Goal: Communication & Community: Answer question/provide support

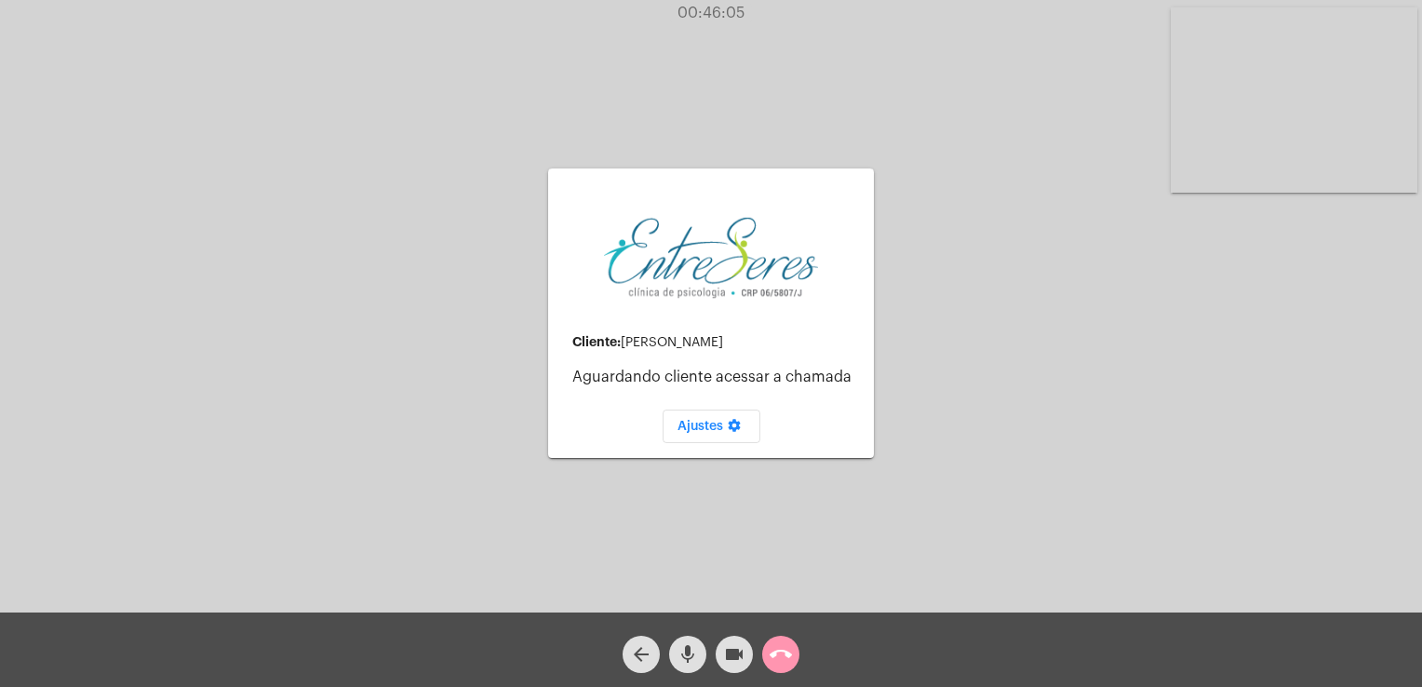
click at [802, 665] on div "call_end" at bounding box center [780, 649] width 47 height 47
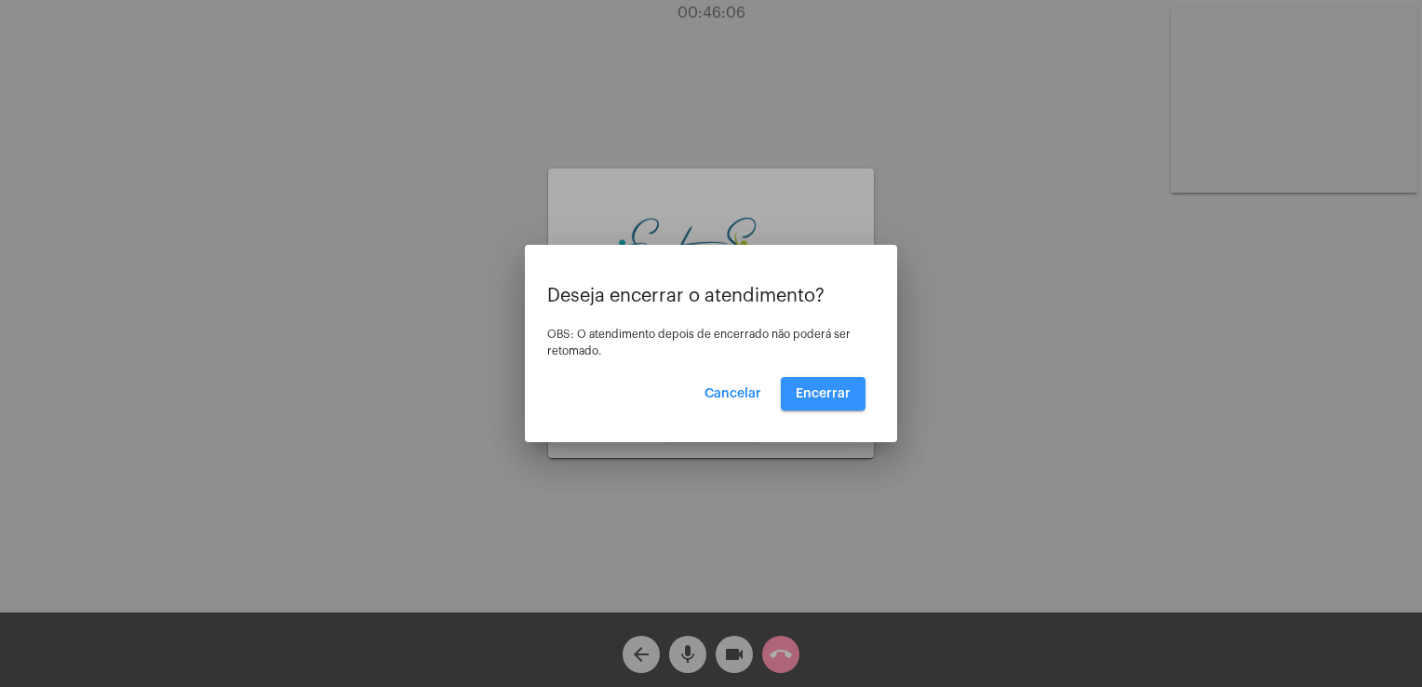
click at [825, 380] on button "Encerrar" at bounding box center [823, 393] width 85 height 33
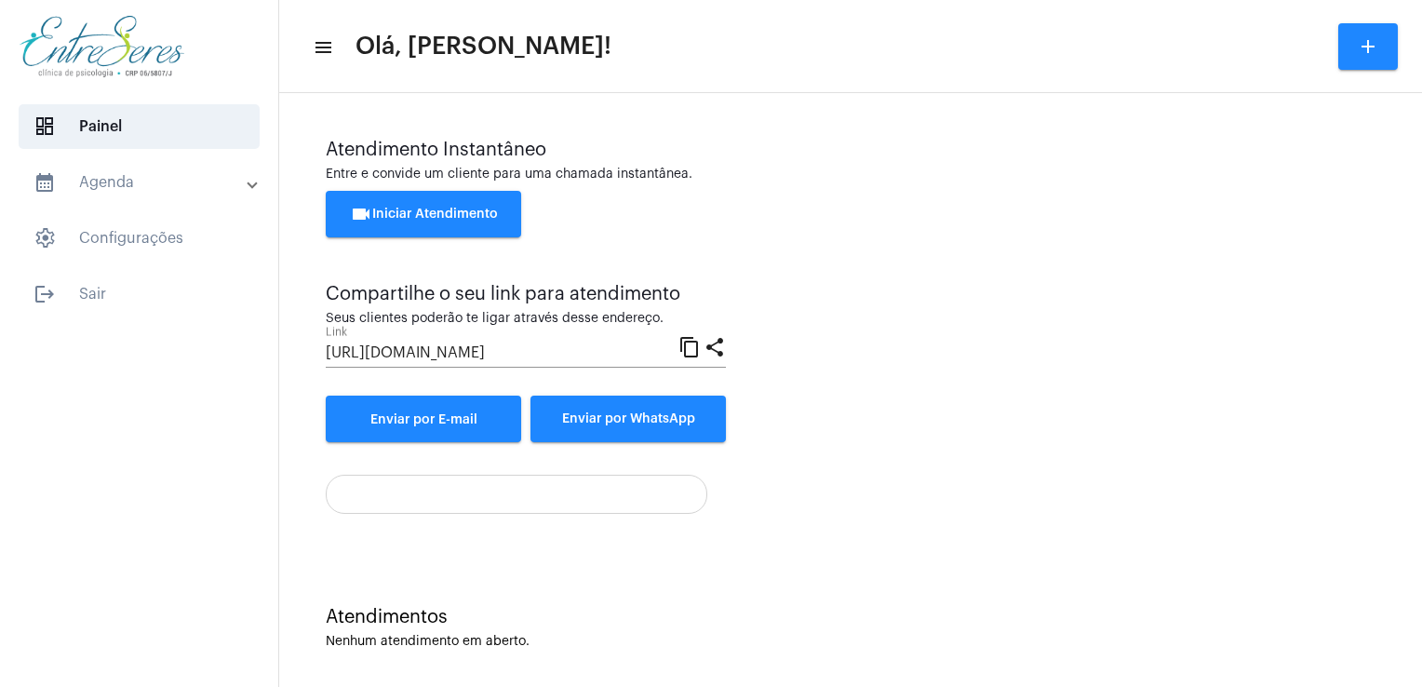
click at [759, 337] on div "Atendimento Instantâneo Entre e convide um cliente para uma chamada instantânea…" at bounding box center [850, 291] width 1049 height 302
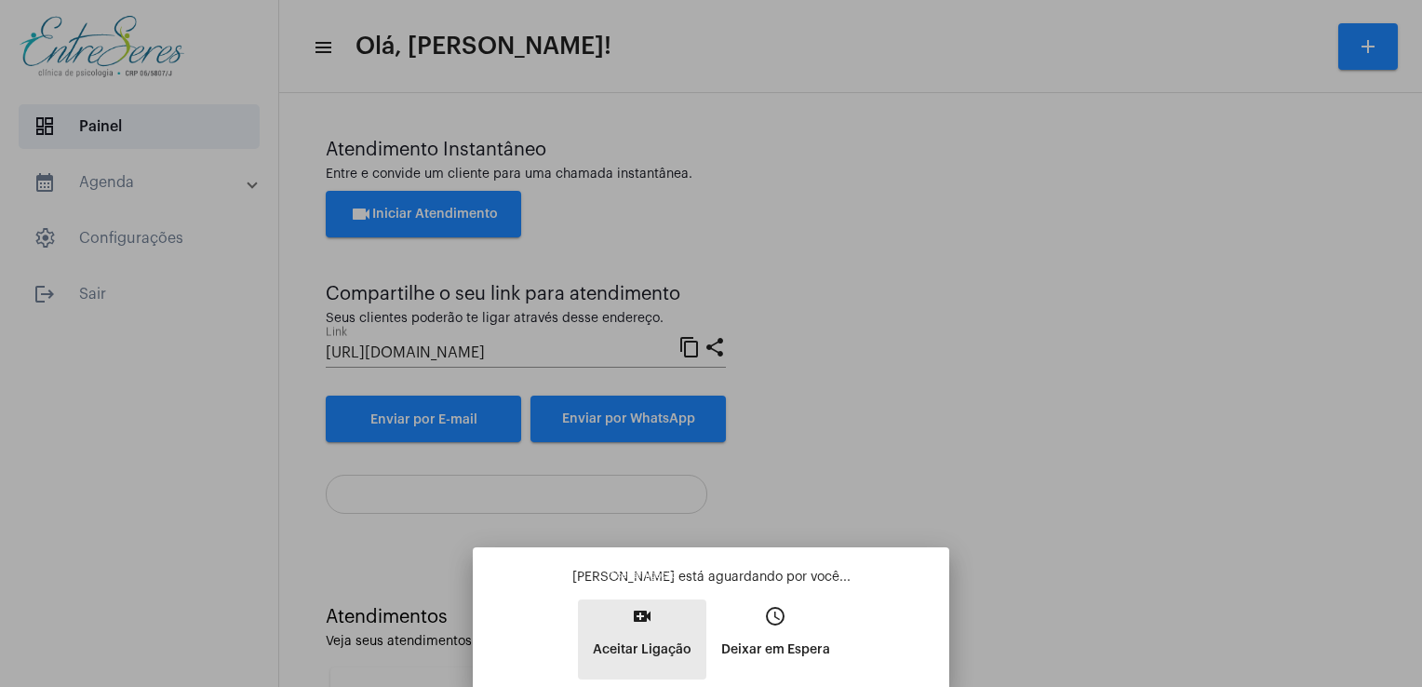
click at [655, 605] on button "video_call Aceitar Ligação" at bounding box center [642, 639] width 128 height 80
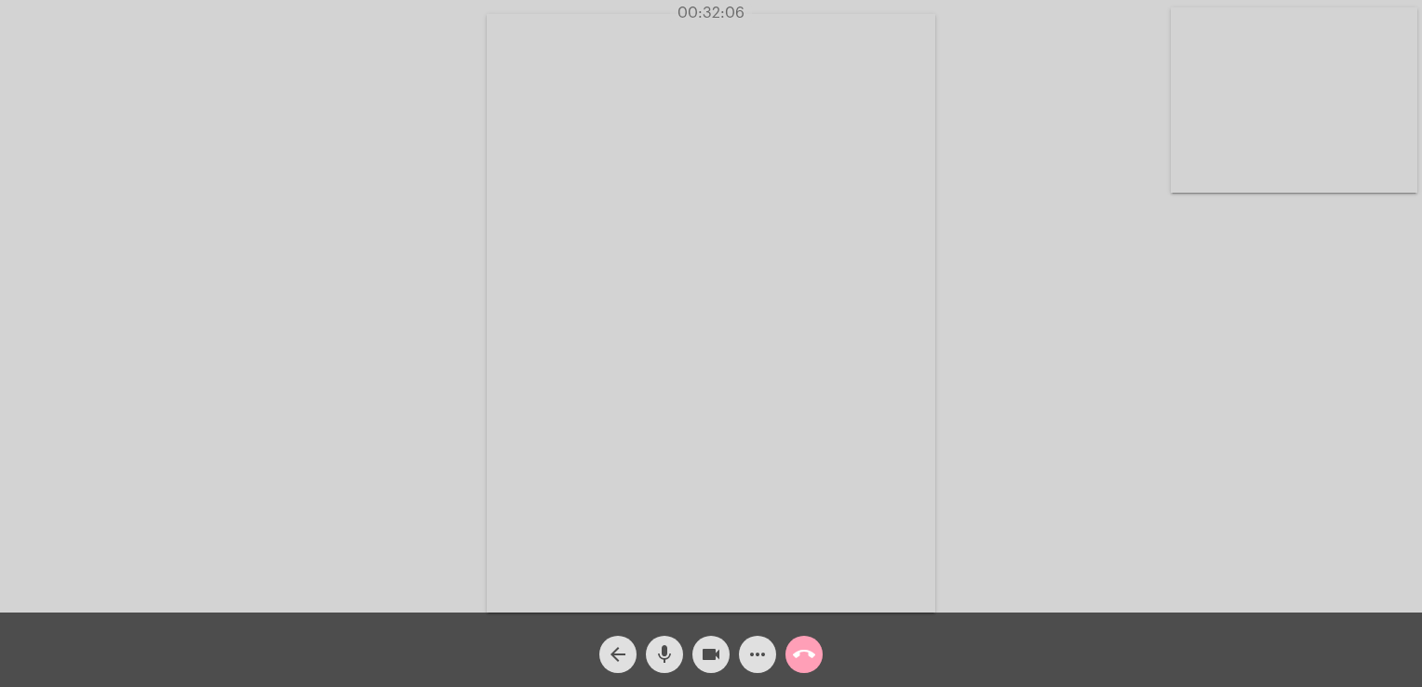
click at [806, 642] on span "call_end" at bounding box center [804, 653] width 22 height 37
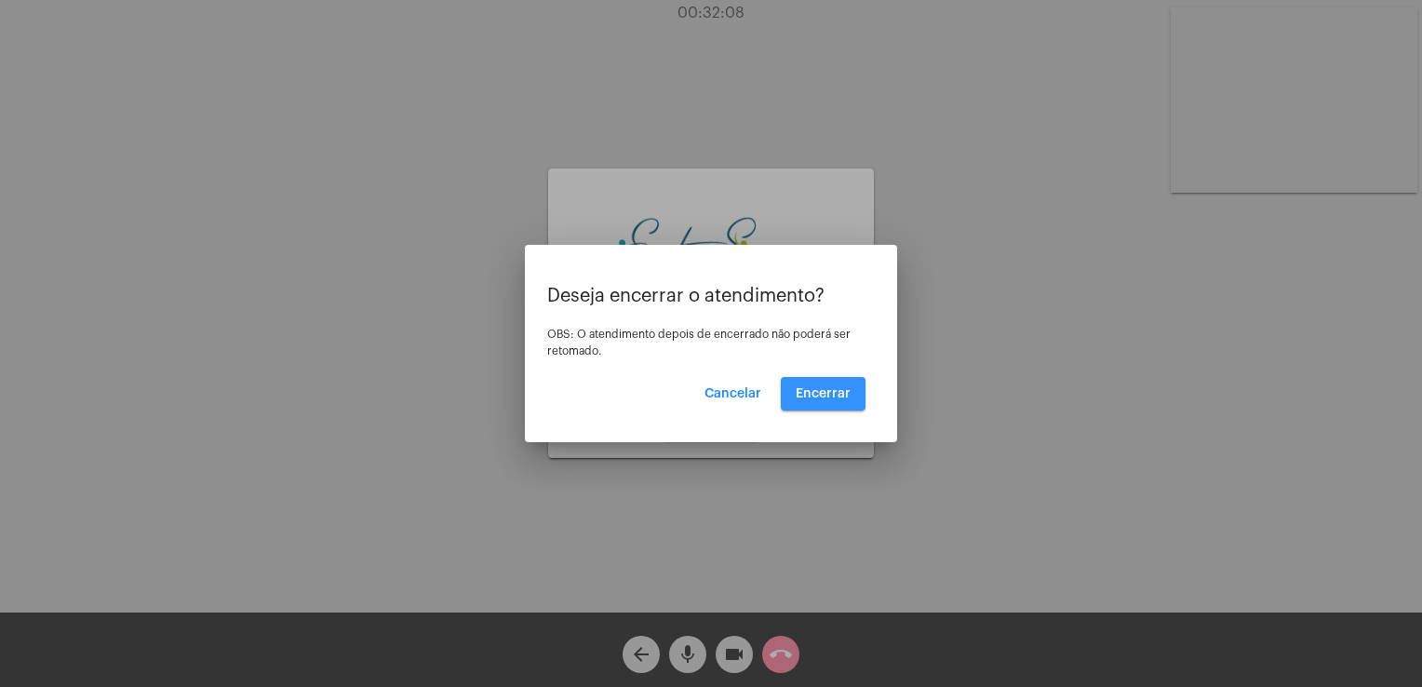
click at [808, 391] on span "Encerrar" at bounding box center [822, 393] width 55 height 13
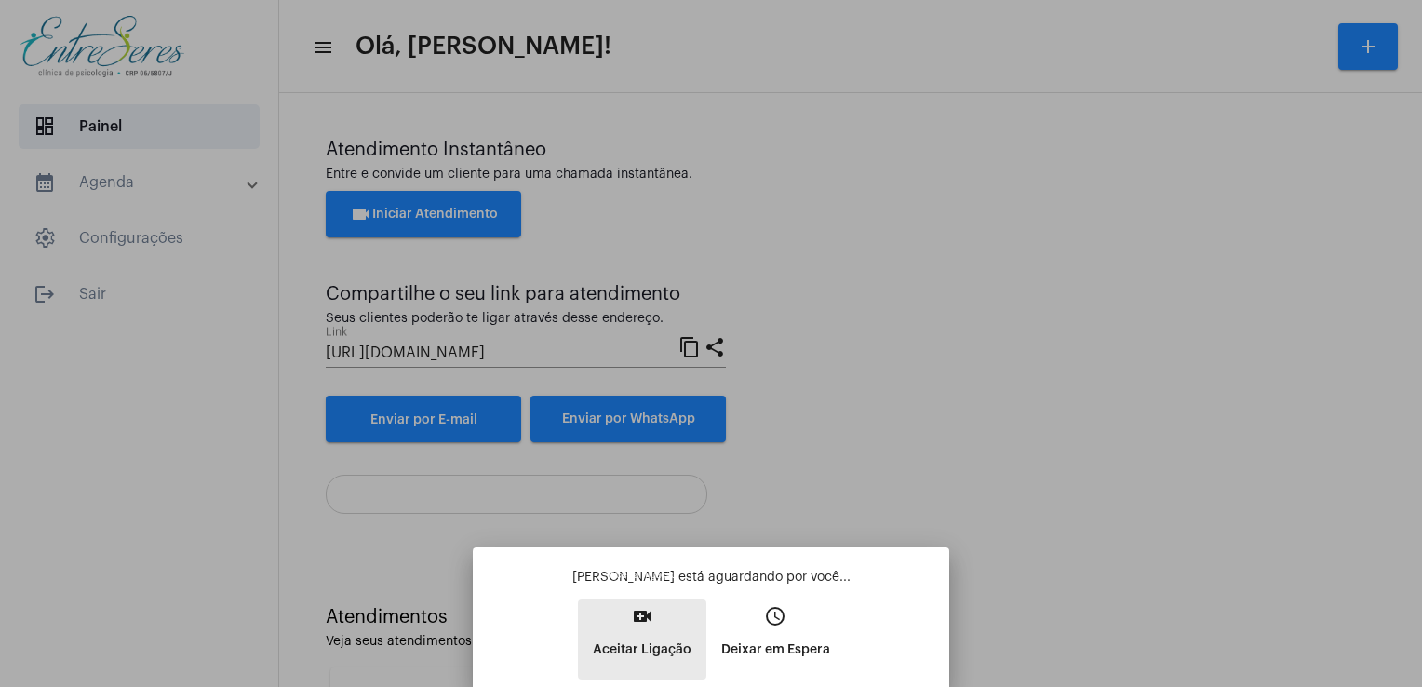
click at [675, 644] on p "Aceitar Ligação" at bounding box center [642, 649] width 99 height 33
